Goal: Find specific page/section: Find specific page/section

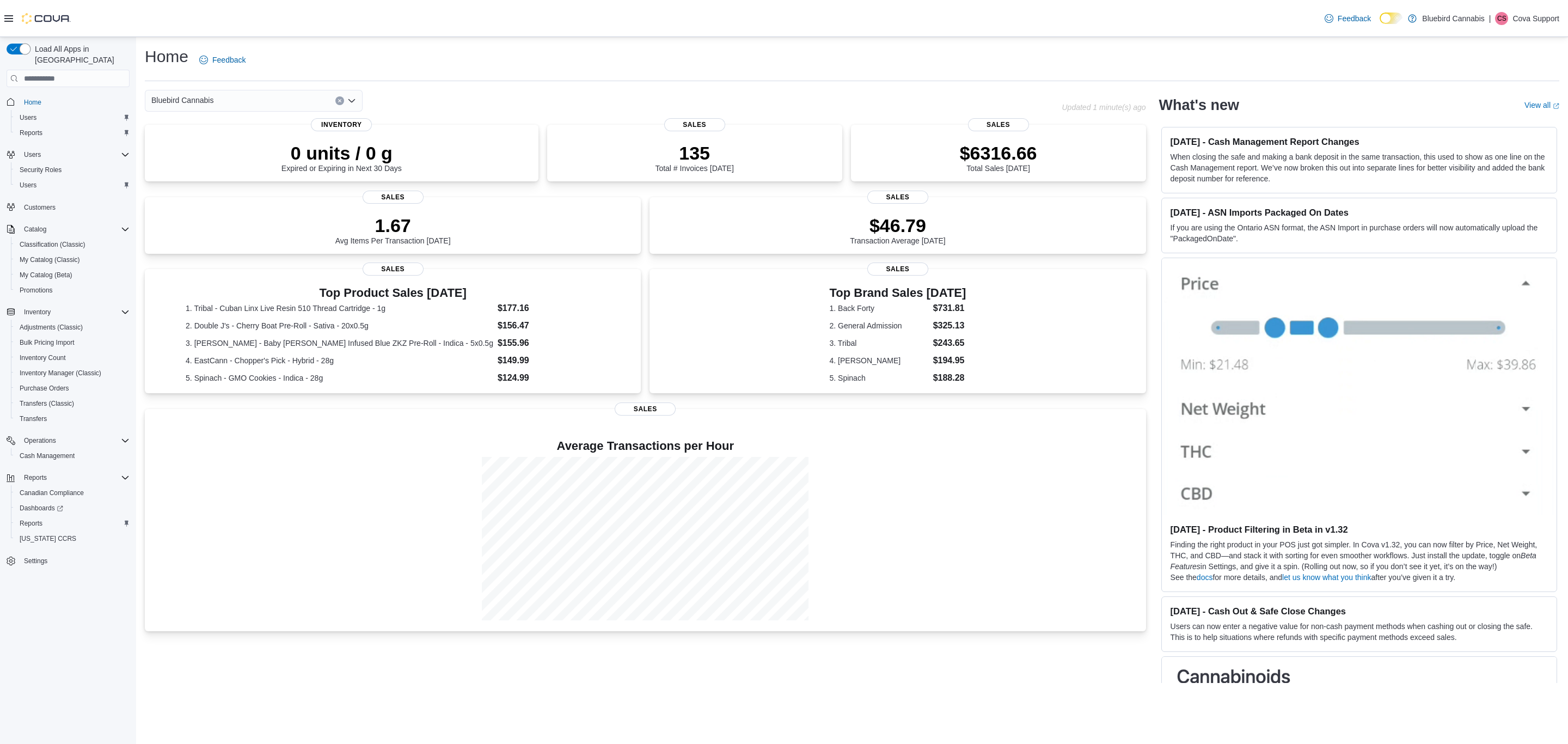
click at [26, 49] on button "button" at bounding box center [18, 49] width 24 height 11
click at [63, 321] on span "Adjustments (Classic)" at bounding box center [55, 327] width 71 height 13
click at [1534, 21] on p "Cova Support" at bounding box center [1536, 18] width 47 height 13
click at [1507, 113] on button "Sign Out" at bounding box center [1505, 112] width 100 height 18
